Goal: Entertainment & Leisure: Consume media (video, audio)

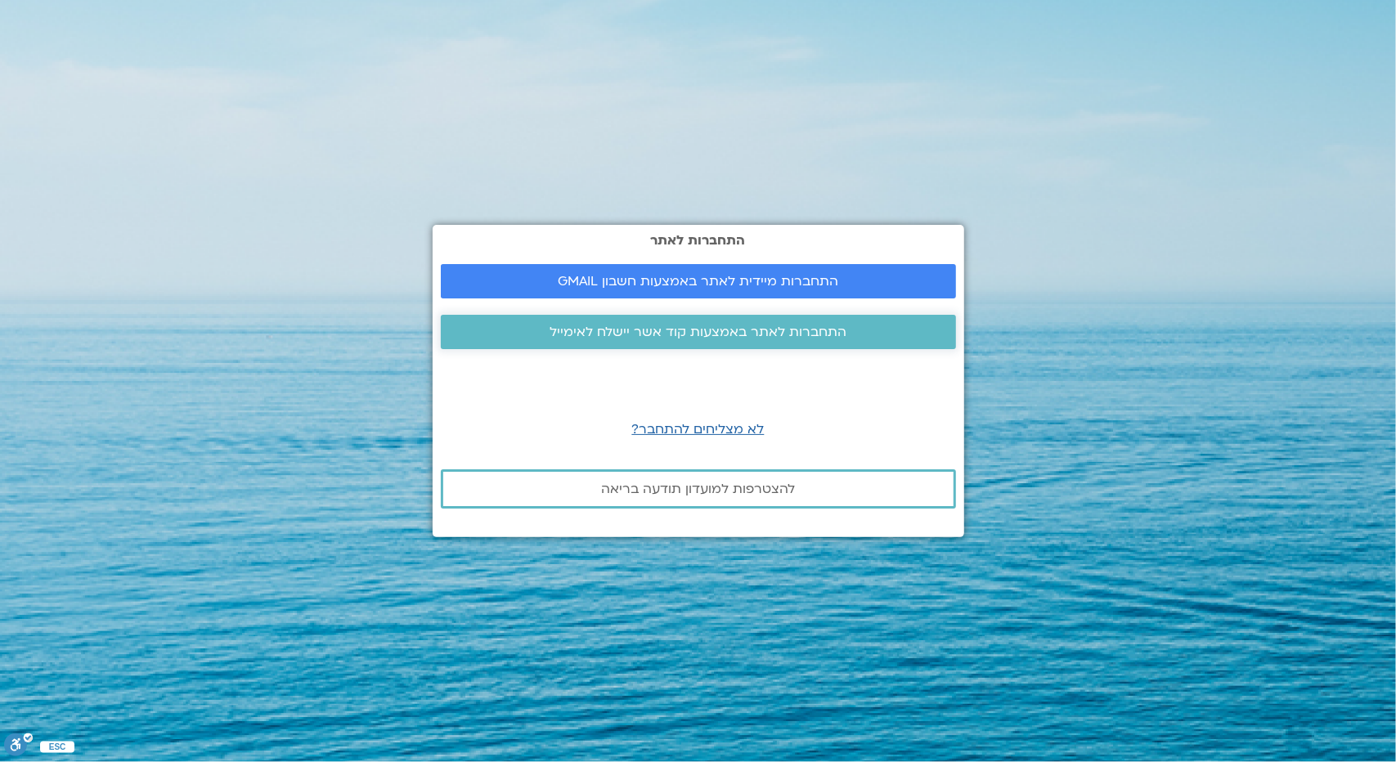
click at [676, 328] on span "התחברות לאתר באמצעות קוד אשר יישלח לאימייל" at bounding box center [697, 332] width 297 height 15
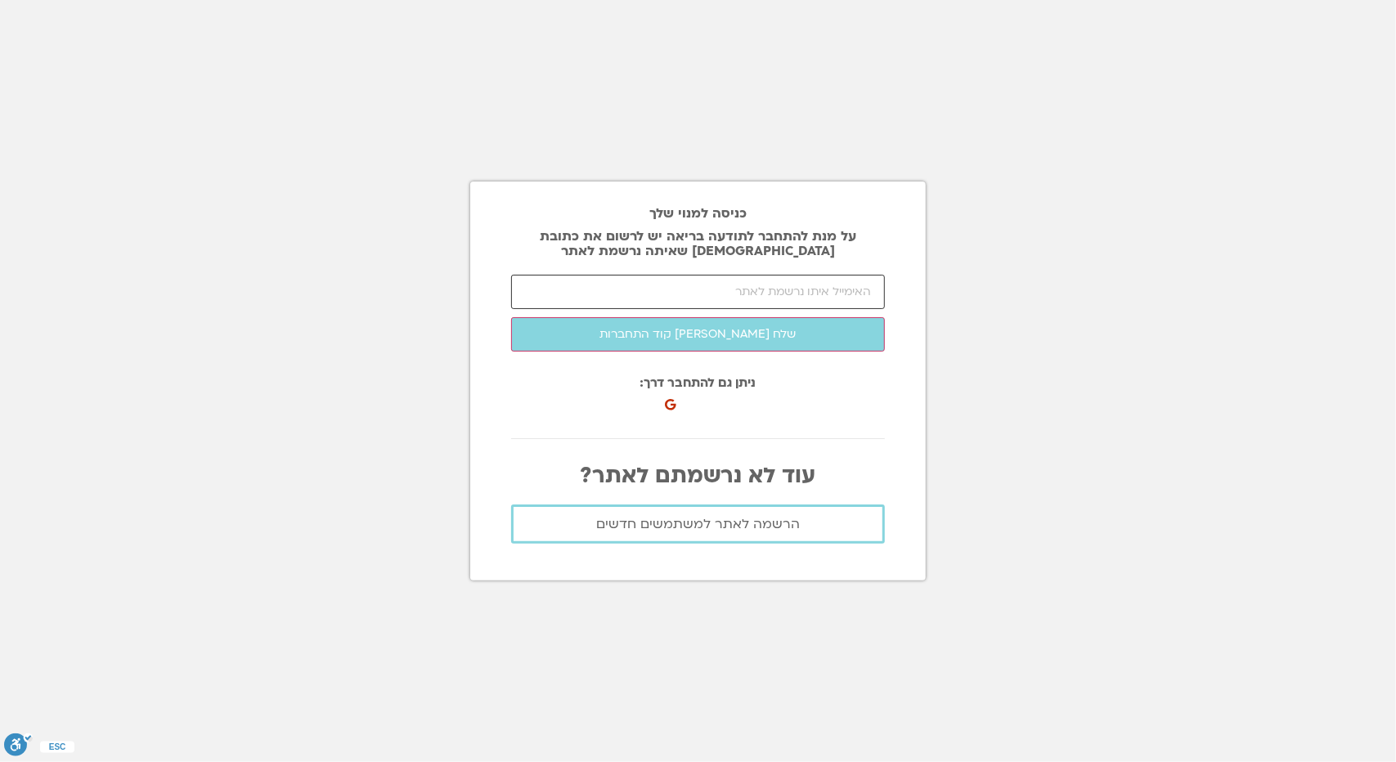
click at [733, 291] on input "email" at bounding box center [698, 292] width 374 height 34
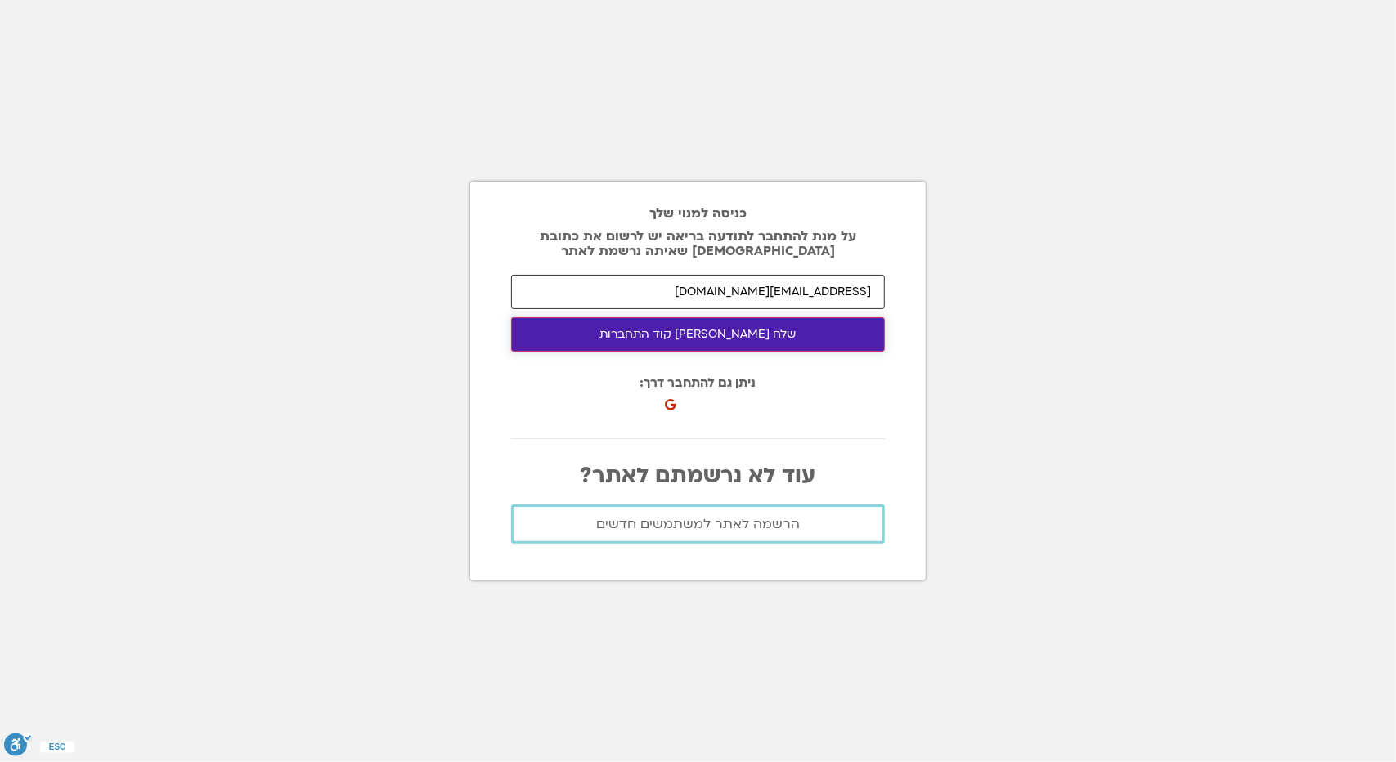
type input "roeyhn@gmail.com"
click at [677, 335] on button "שלח לי קוד התחברות" at bounding box center [698, 334] width 374 height 34
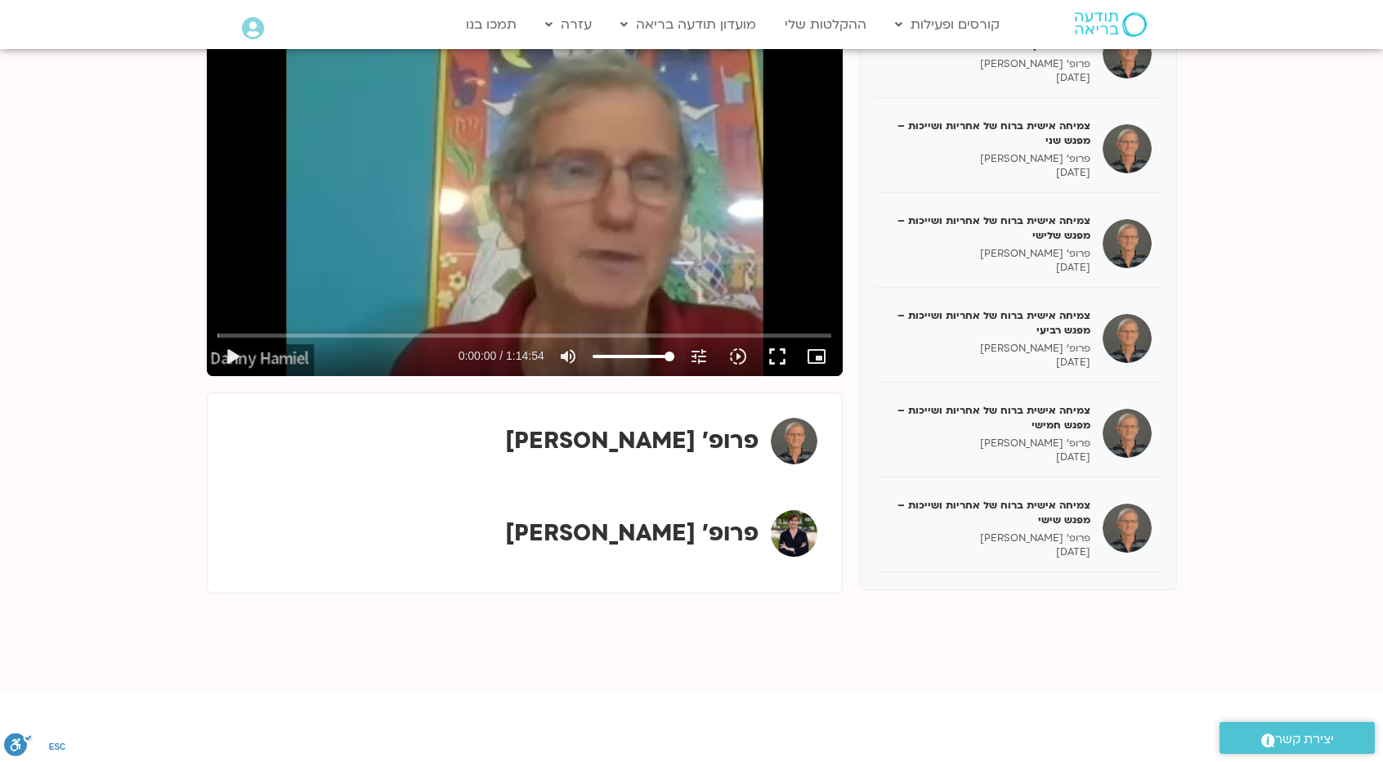
scroll to position [245, 0]
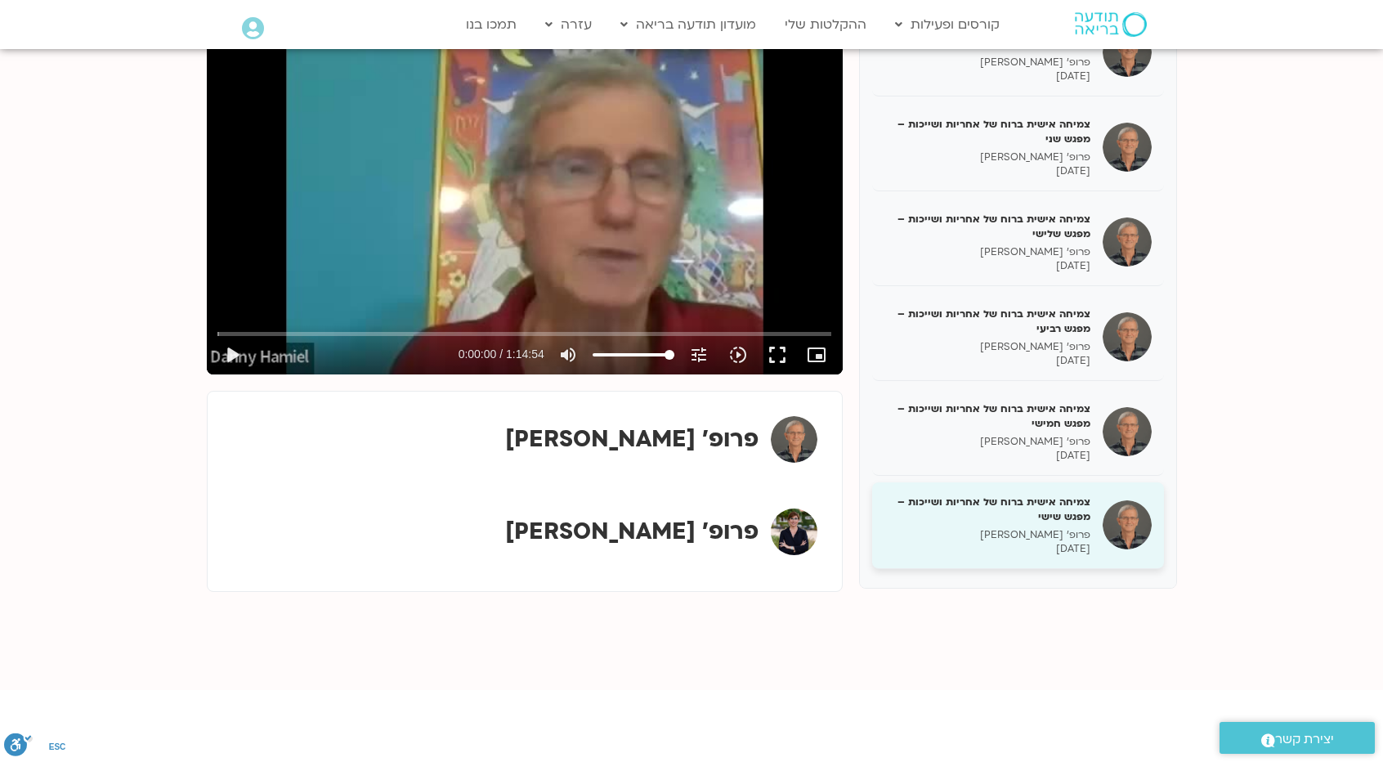
click at [1014, 500] on h5 "צמיחה אישית ברוח של אחריות ושייכות – מפגש שישי" at bounding box center [988, 509] width 206 height 29
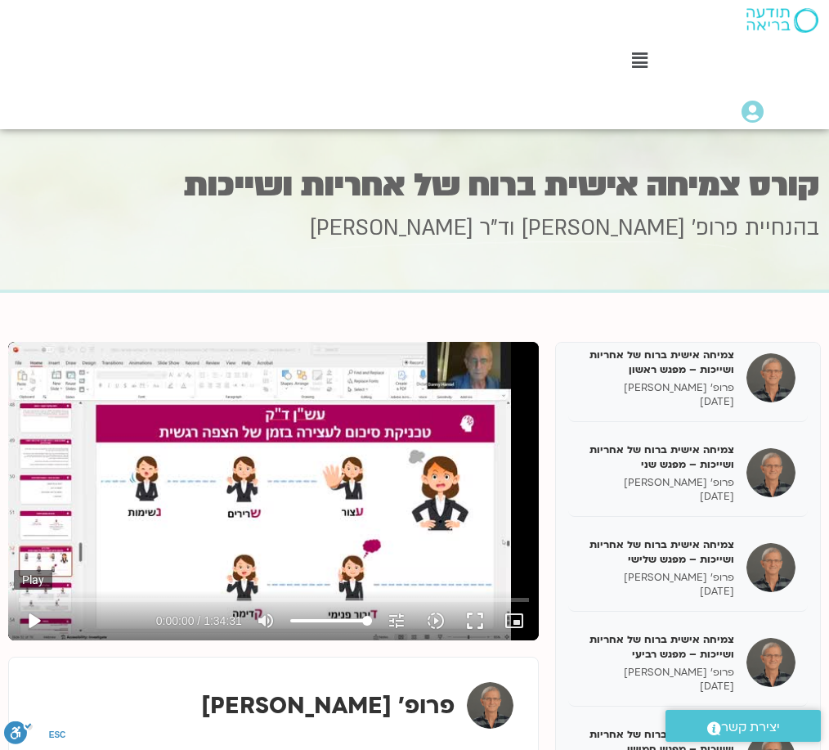
click at [38, 601] on button "play_arrow" at bounding box center [33, 620] width 39 height 39
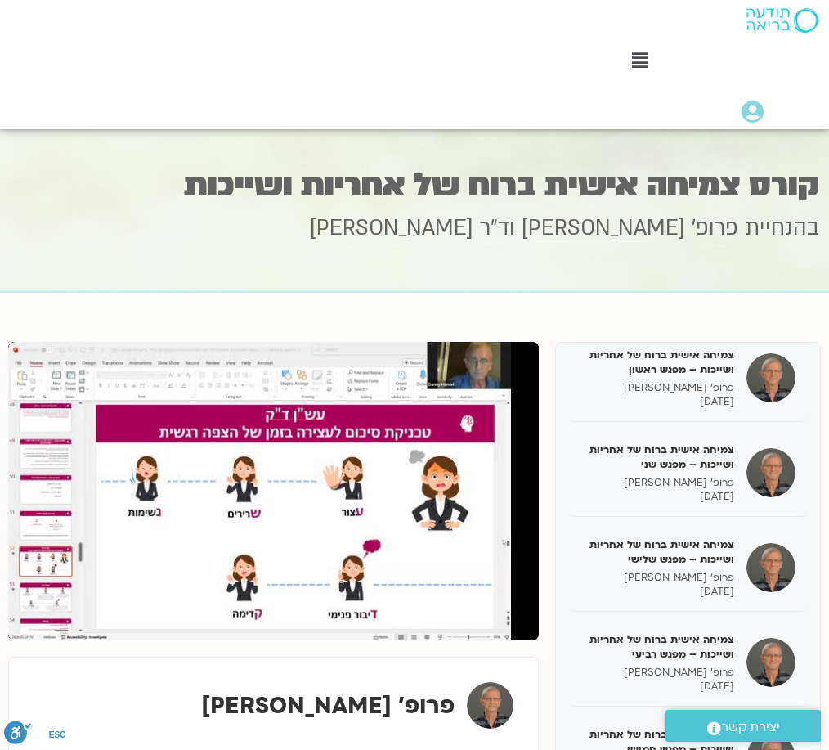
type input "12.762664"
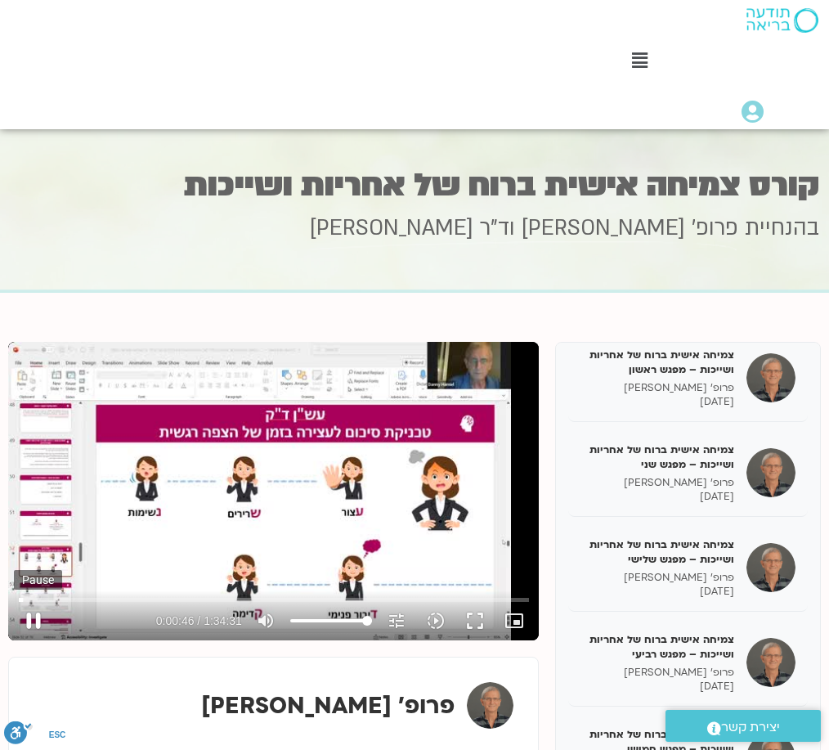
click at [38, 601] on button "pause" at bounding box center [33, 620] width 39 height 39
click at [26, 601] on button "play_arrow" at bounding box center [33, 620] width 39 height 39
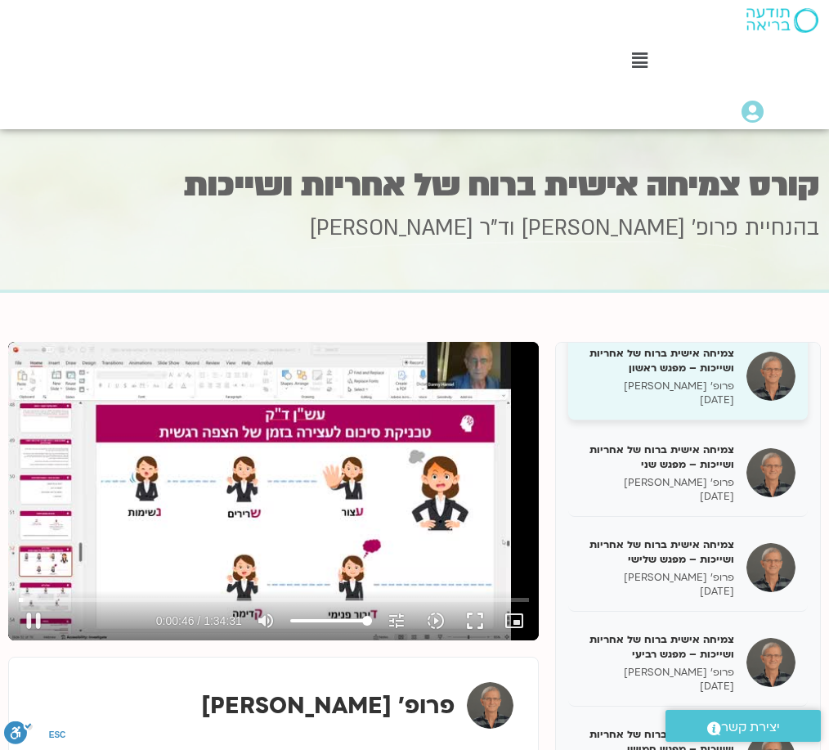
type input "47.024802"
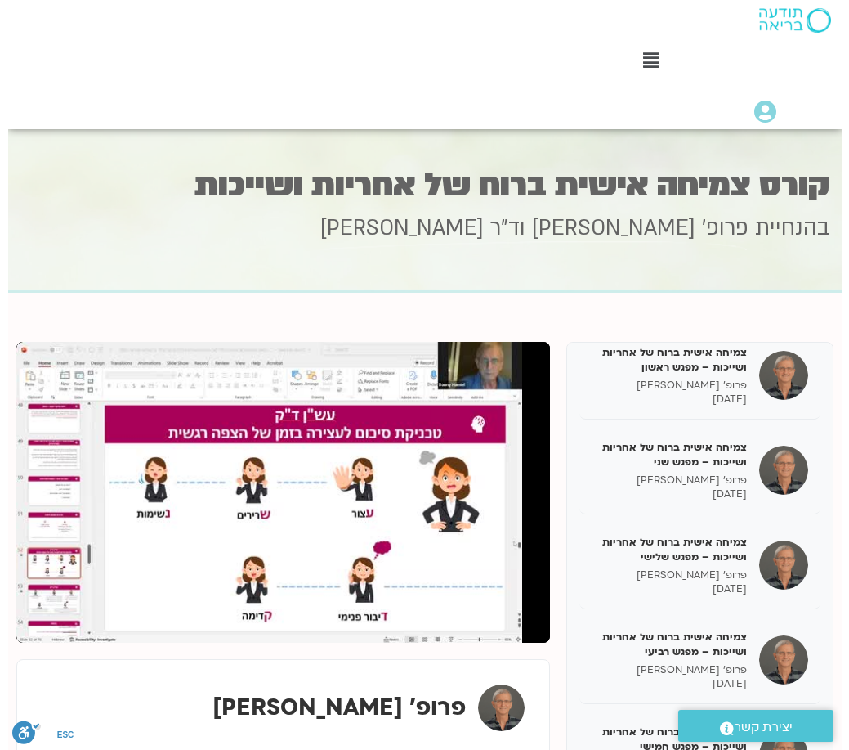
scroll to position [114, 0]
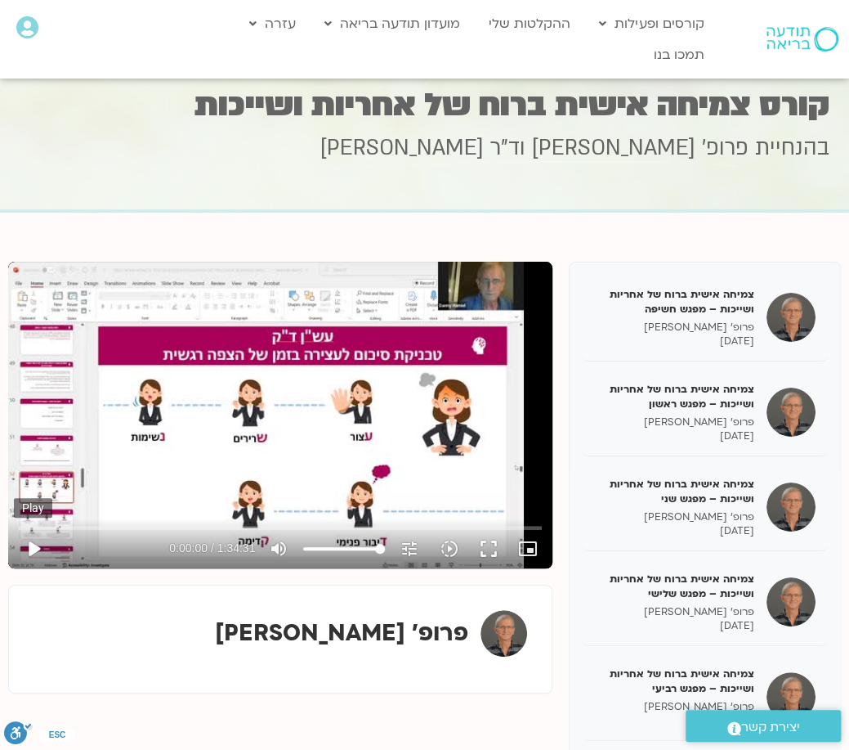
click at [38, 549] on button "play_arrow" at bounding box center [33, 548] width 39 height 39
click at [23, 553] on button "pause" at bounding box center [33, 548] width 39 height 39
type input "102.91851"
